Goal: Task Accomplishment & Management: Manage account settings

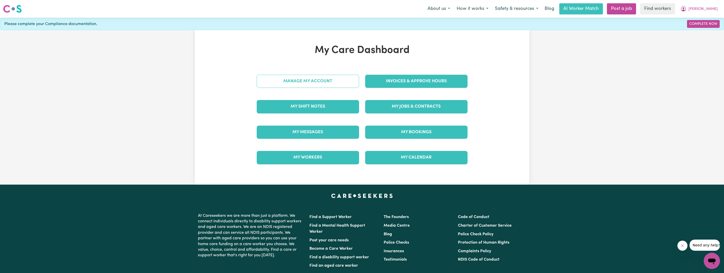
click at [315, 81] on link "Manage My Account" at bounding box center [308, 81] width 102 height 13
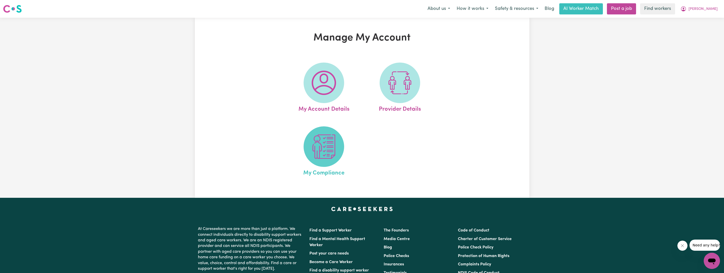
click at [329, 158] on img at bounding box center [324, 147] width 24 height 24
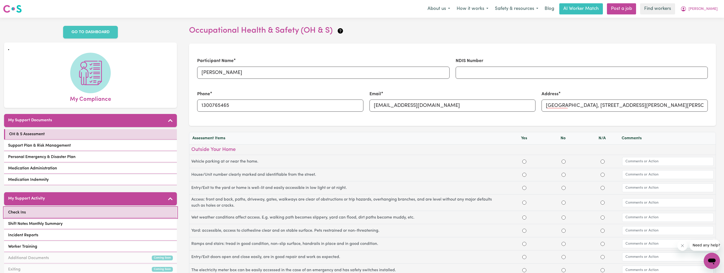
click at [62, 217] on link "Check Ins" at bounding box center [90, 212] width 173 height 10
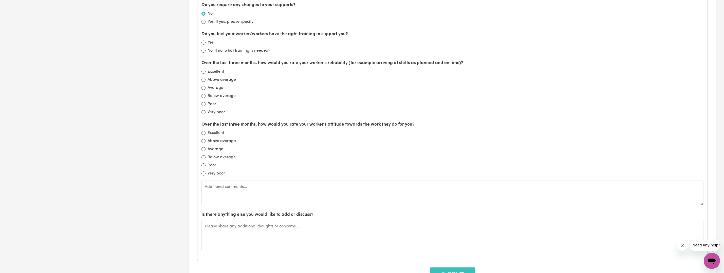
scroll to position [355, 0]
